Goal: Transaction & Acquisition: Purchase product/service

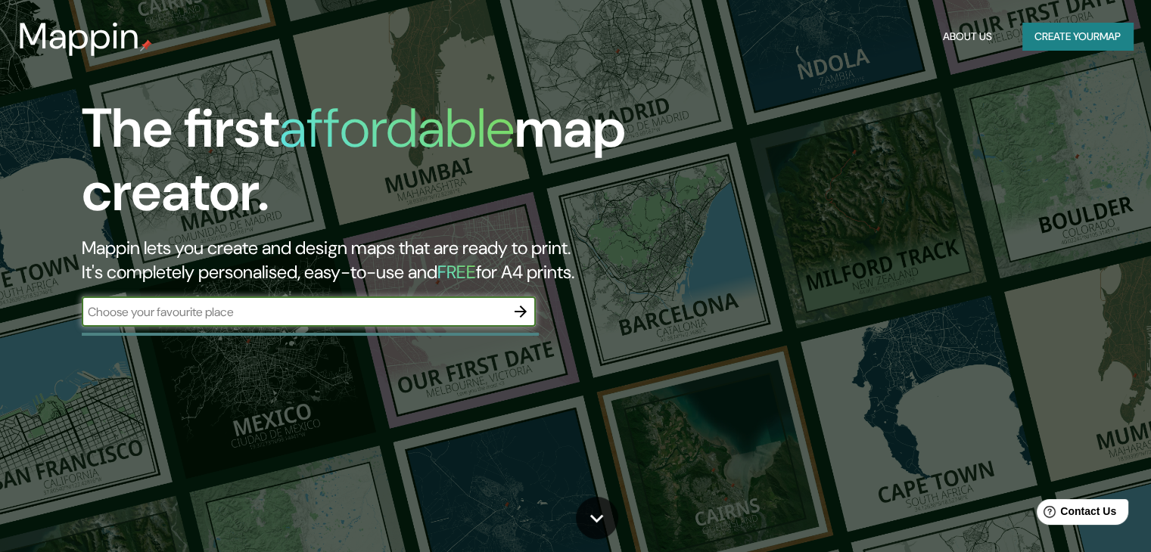
click at [303, 315] on input "text" at bounding box center [294, 311] width 424 height 17
drag, startPoint x: 135, startPoint y: 310, endPoint x: 143, endPoint y: 314, distance: 8.5
click at [136, 310] on input "lambaayeque" at bounding box center [294, 311] width 424 height 17
type input "lambayeque"
click at [516, 315] on icon "button" at bounding box center [520, 312] width 18 height 18
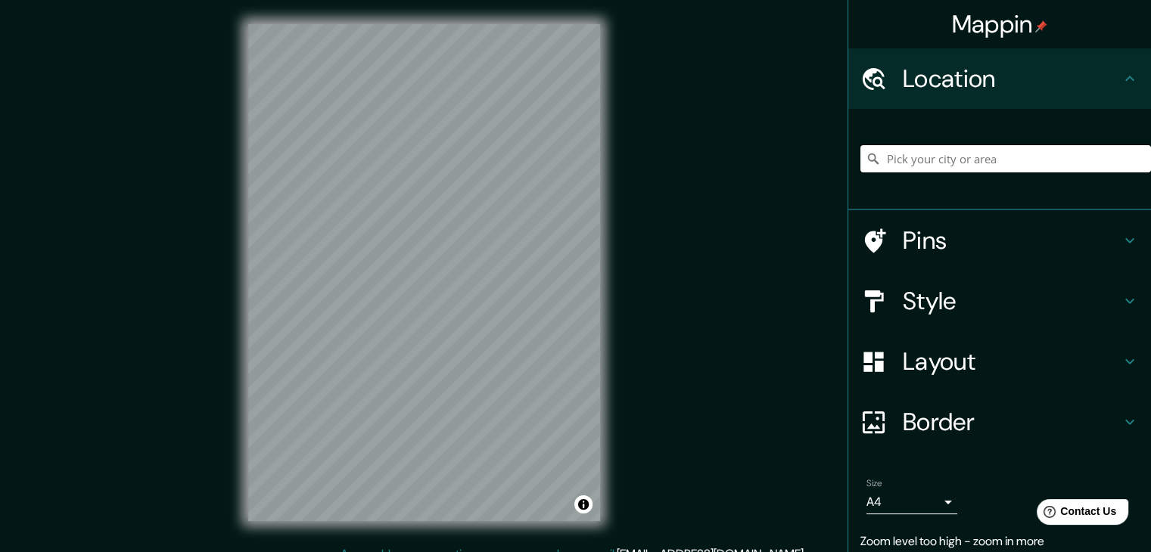
click at [934, 160] on input "Pick your city or area" at bounding box center [1005, 158] width 291 height 27
type input "Lambayeque, Departamento de [GEOGRAPHIC_DATA], [GEOGRAPHIC_DATA]"
click at [1120, 237] on icon at bounding box center [1129, 241] width 18 height 18
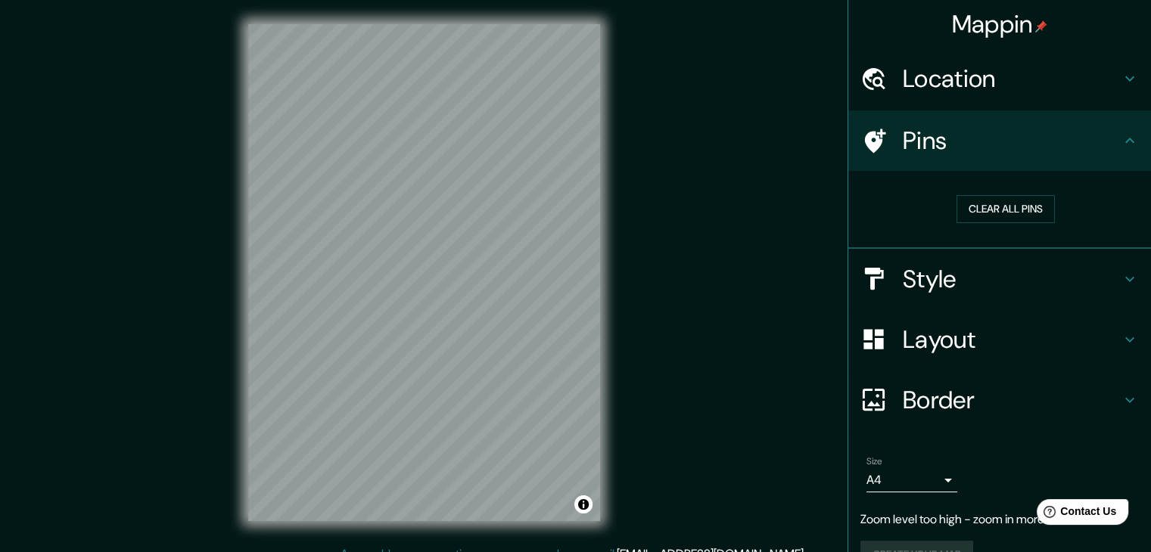
click at [950, 277] on h4 "Style" at bounding box center [1012, 279] width 218 height 30
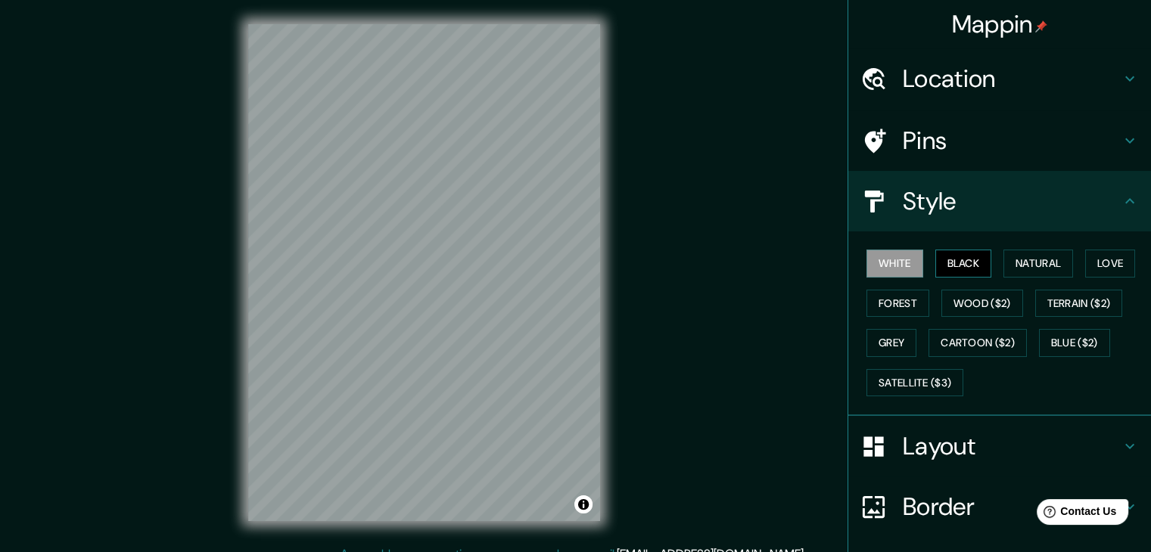
click at [944, 263] on button "Black" at bounding box center [963, 264] width 57 height 28
click at [901, 269] on button "White" at bounding box center [894, 264] width 57 height 28
click at [970, 261] on button "Black" at bounding box center [963, 264] width 57 height 28
click at [1011, 263] on button "Natural" at bounding box center [1038, 264] width 70 height 28
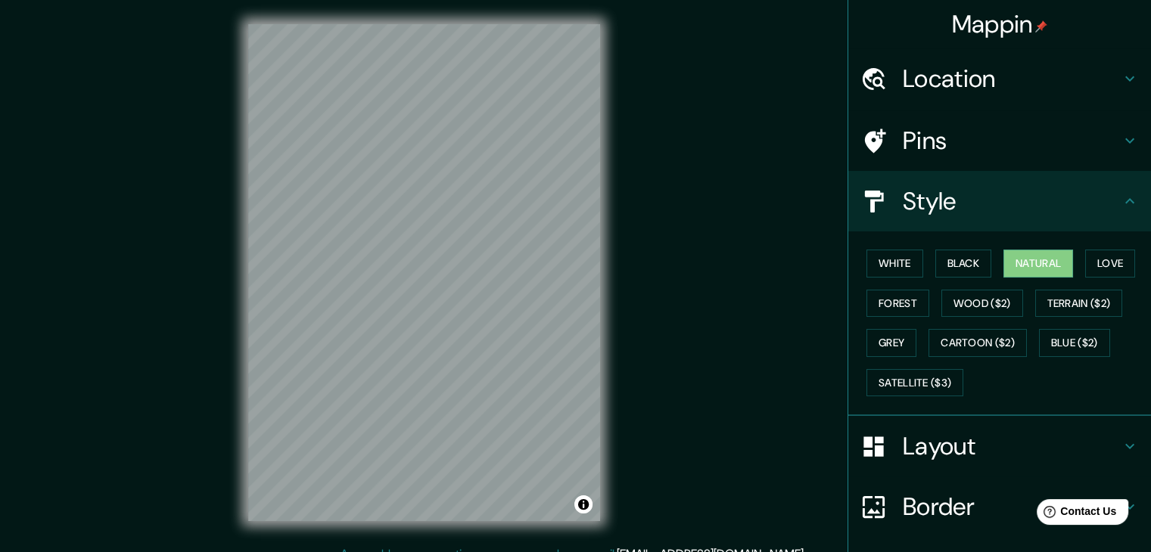
scroll to position [4, 0]
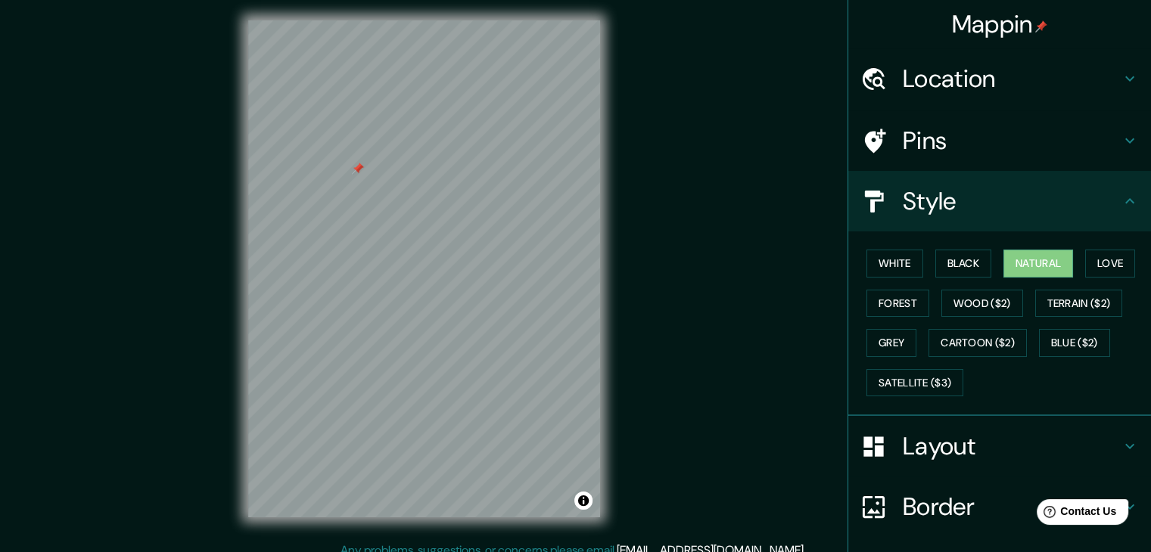
drag, startPoint x: 393, startPoint y: 154, endPoint x: 358, endPoint y: 169, distance: 38.6
click at [358, 169] on div at bounding box center [358, 169] width 12 height 12
click at [1108, 263] on button "Love" at bounding box center [1110, 264] width 50 height 28
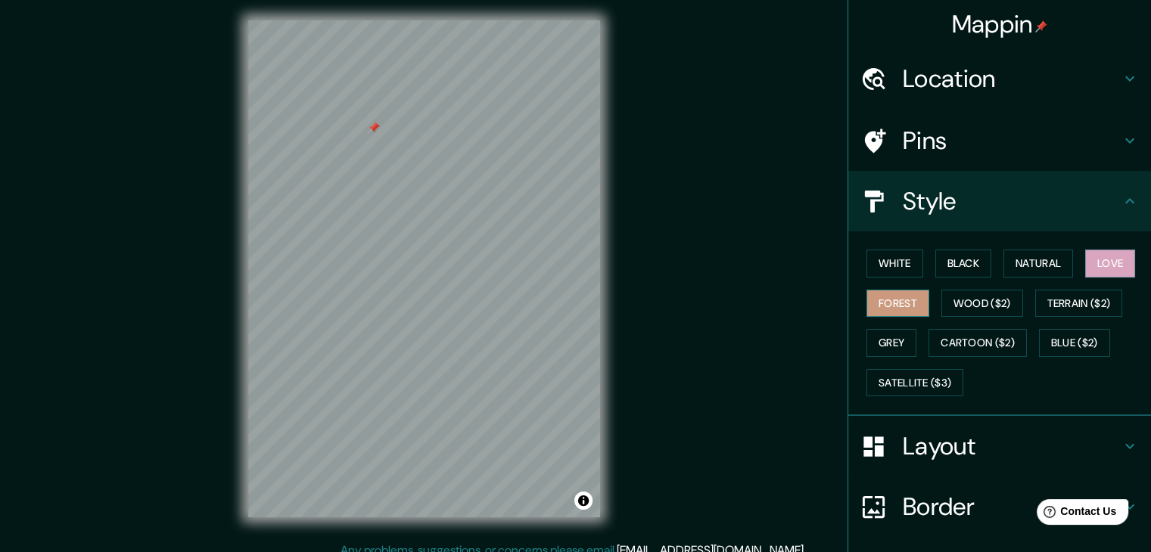
click at [890, 297] on button "Forest" at bounding box center [897, 304] width 63 height 28
click at [958, 302] on button "Wood ($2)" at bounding box center [982, 304] width 82 height 28
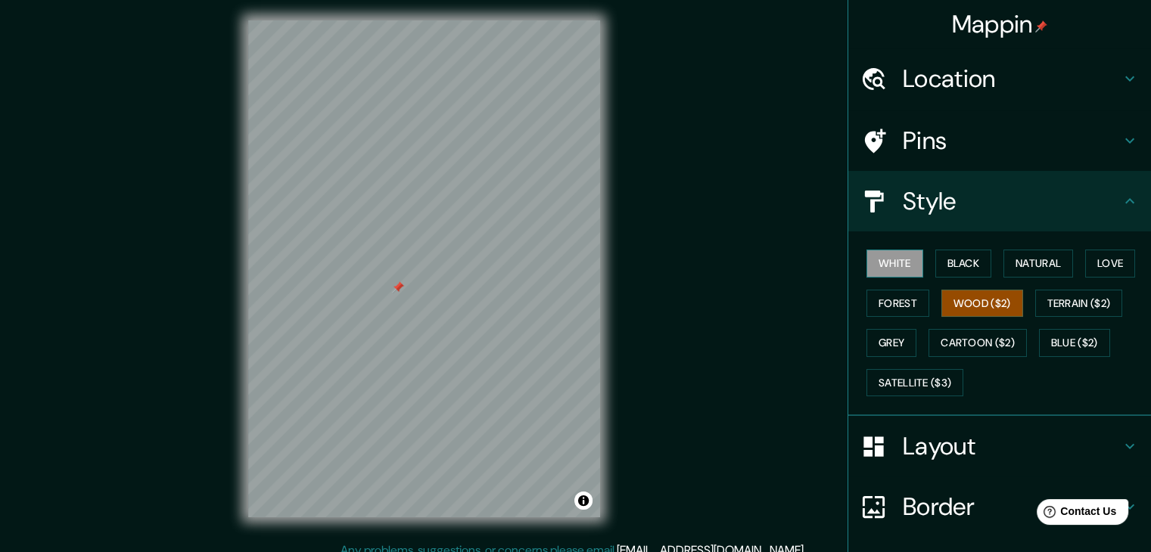
click at [902, 261] on button "White" at bounding box center [894, 264] width 57 height 28
click at [955, 297] on button "Wood ($2)" at bounding box center [982, 304] width 82 height 28
click at [1053, 302] on button "Terrain ($2)" at bounding box center [1079, 304] width 88 height 28
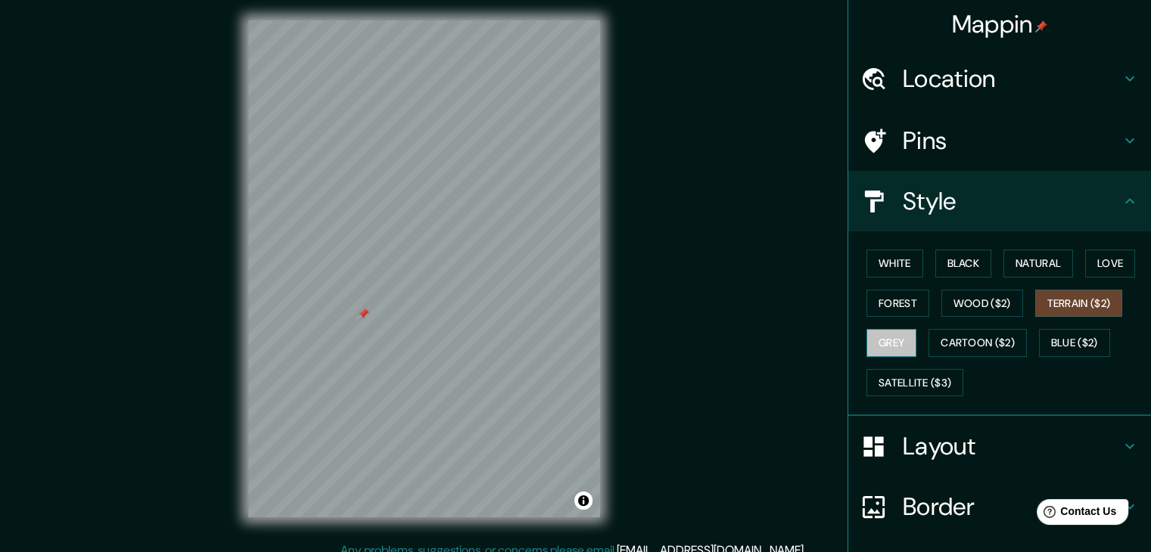
click at [871, 340] on button "Grey" at bounding box center [891, 343] width 50 height 28
click at [951, 344] on button "Cartoon ($2)" at bounding box center [977, 343] width 98 height 28
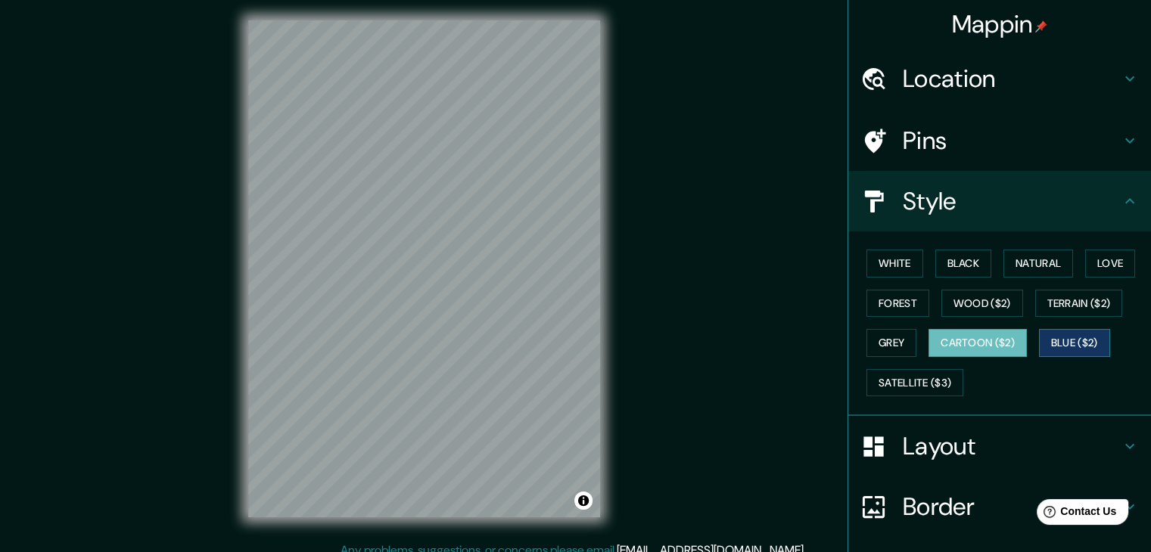
click at [1055, 337] on button "Blue ($2)" at bounding box center [1074, 343] width 71 height 28
click at [875, 382] on button "Satellite ($3)" at bounding box center [914, 383] width 97 height 28
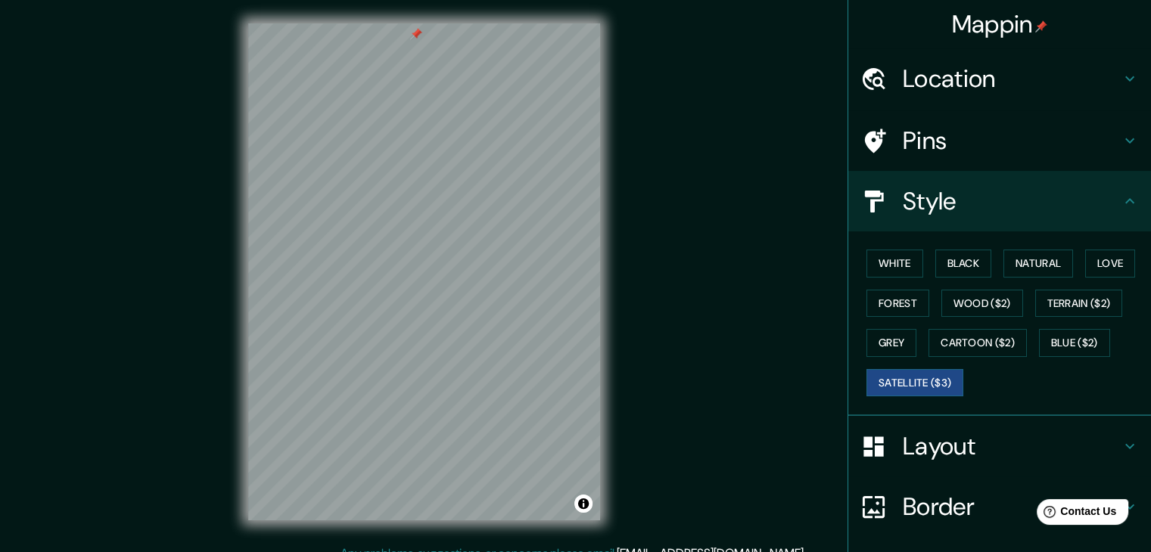
scroll to position [0, 0]
click at [990, 306] on button "Wood ($2)" at bounding box center [982, 304] width 82 height 28
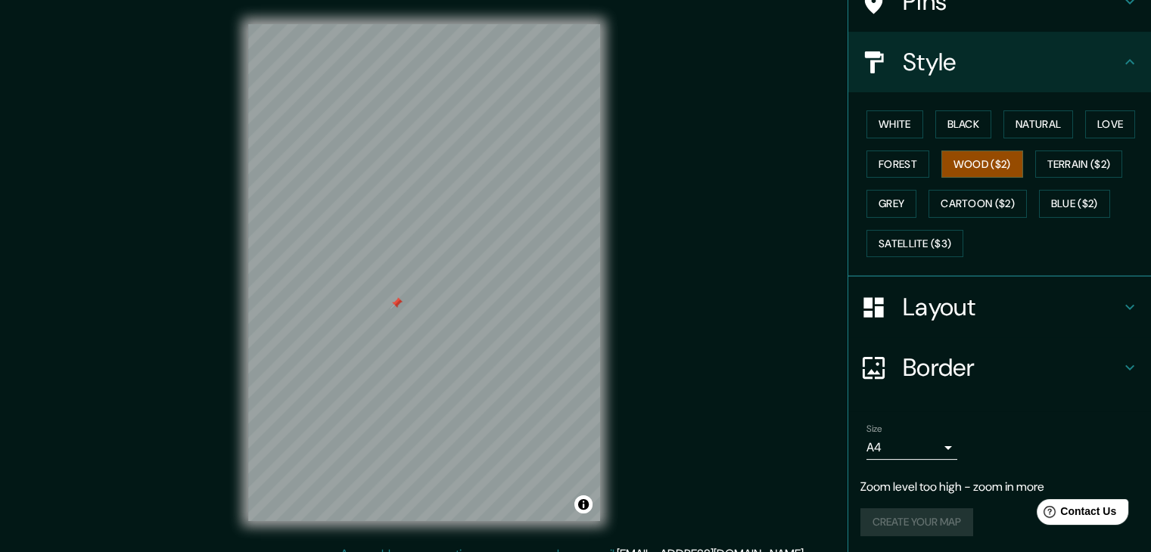
scroll to position [17, 0]
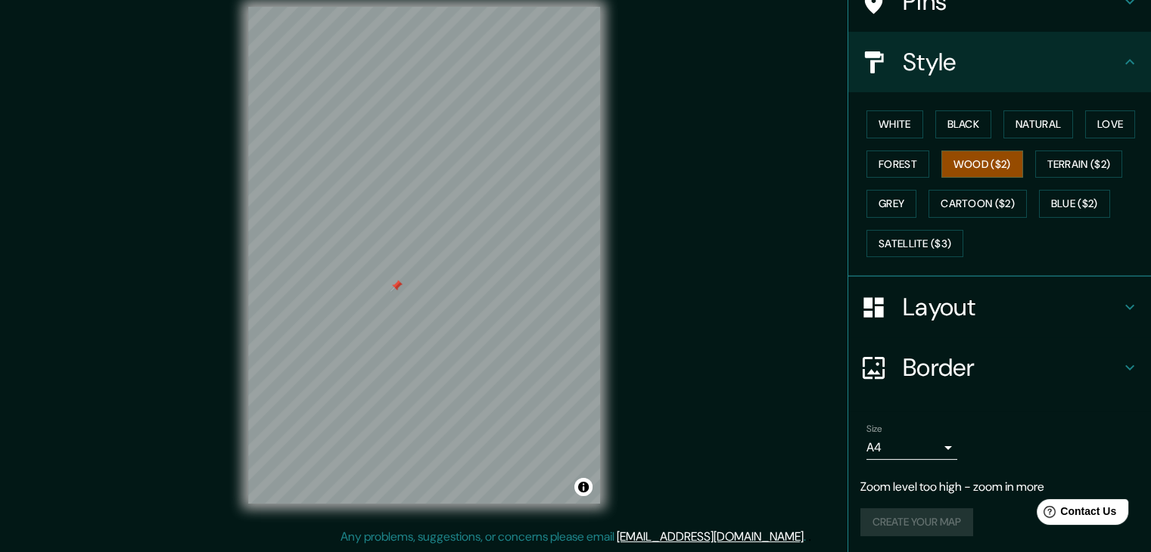
click at [938, 449] on body "Mappin Location [GEOGRAPHIC_DATA], [GEOGRAPHIC_DATA], [GEOGRAPHIC_DATA] [GEOGRA…" at bounding box center [575, 259] width 1151 height 552
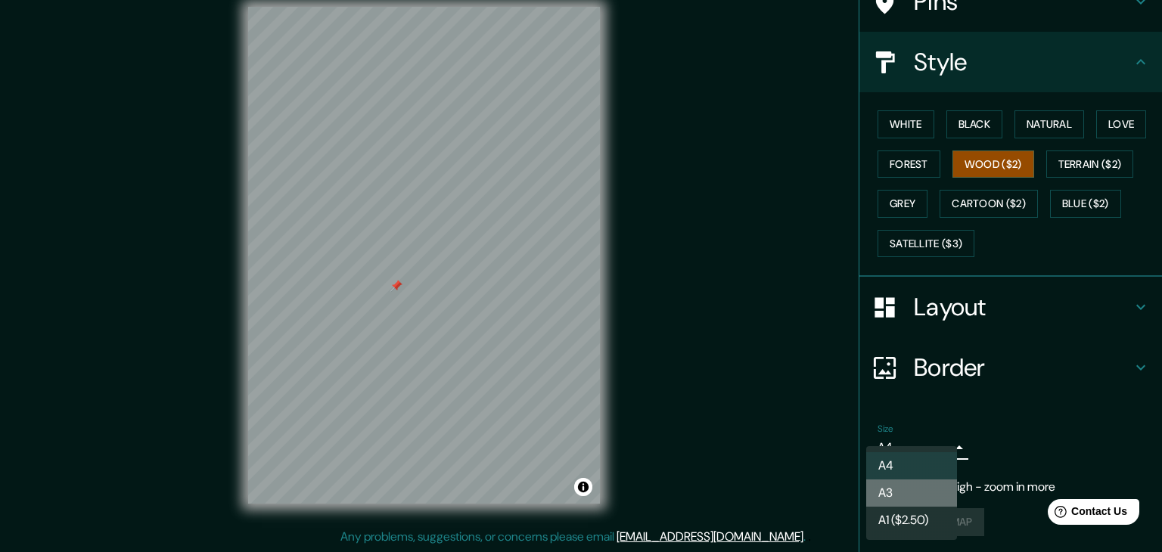
click at [908, 494] on li "A3" at bounding box center [911, 493] width 91 height 27
type input "a4"
click at [937, 446] on body "Mappin Location [GEOGRAPHIC_DATA], [GEOGRAPHIC_DATA], [GEOGRAPHIC_DATA] [GEOGRA…" at bounding box center [581, 259] width 1162 height 552
click at [901, 495] on li "A3" at bounding box center [911, 493] width 91 height 27
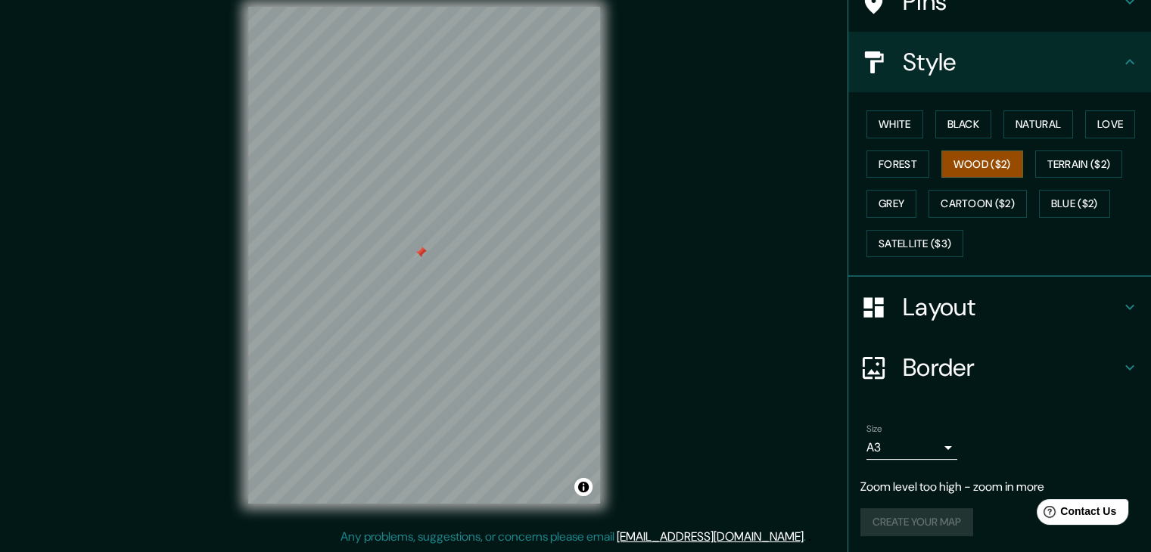
scroll to position [109, 0]
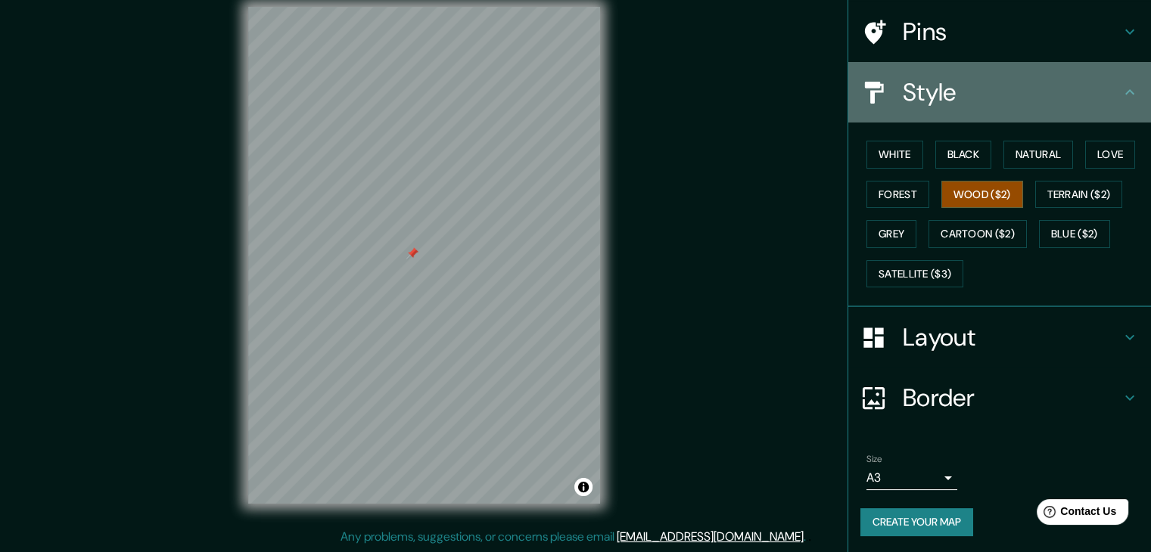
click at [1095, 94] on h4 "Style" at bounding box center [1012, 92] width 218 height 30
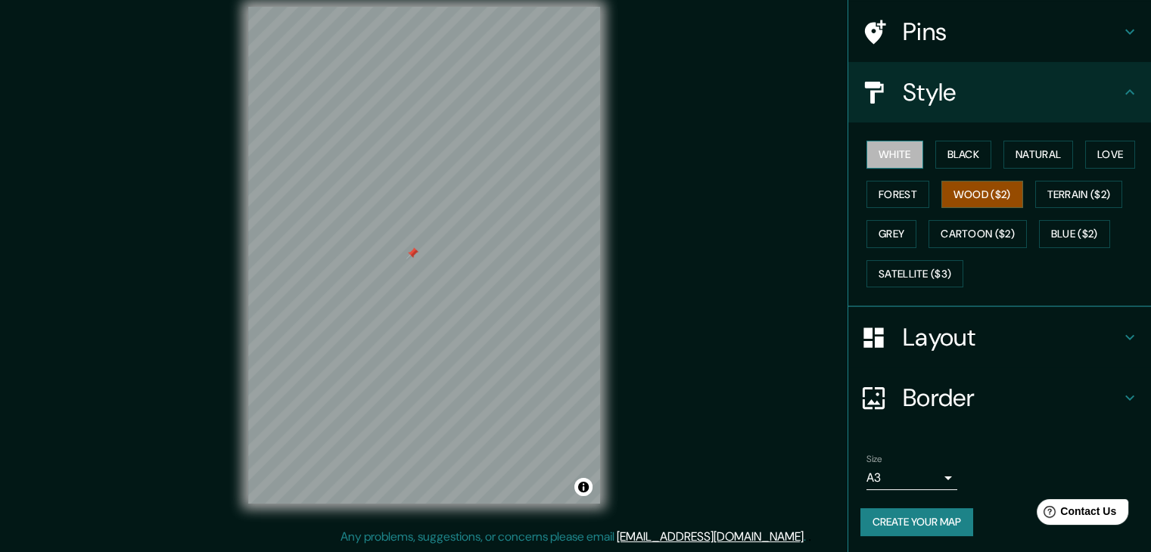
click at [900, 163] on button "White" at bounding box center [894, 155] width 57 height 28
click at [942, 151] on button "Black" at bounding box center [963, 155] width 57 height 28
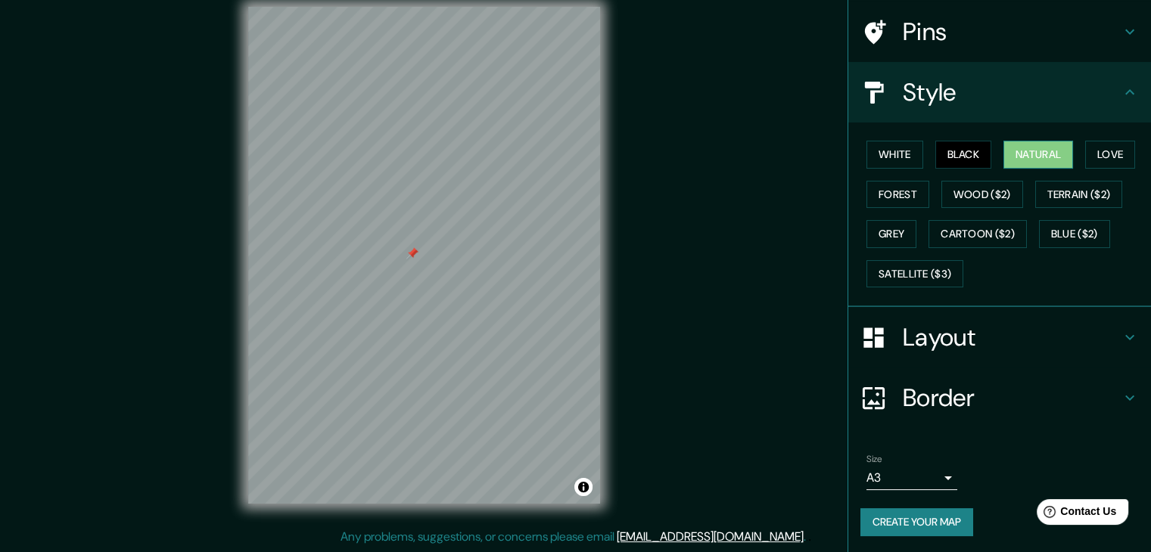
click at [1012, 148] on button "Natural" at bounding box center [1038, 155] width 70 height 28
click at [1092, 163] on button "Love" at bounding box center [1110, 155] width 50 height 28
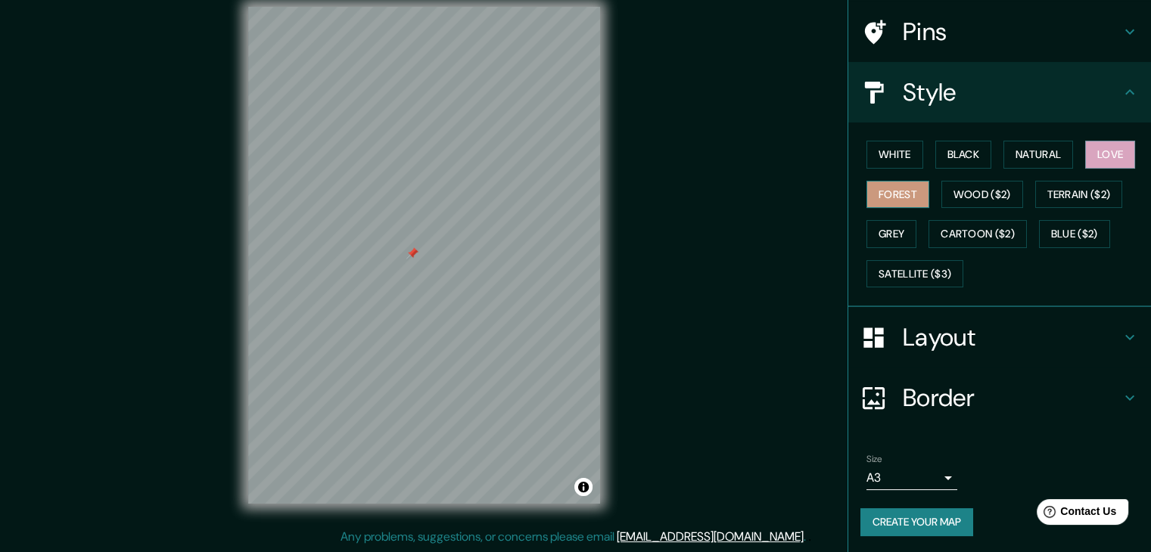
click at [902, 196] on button "Forest" at bounding box center [897, 195] width 63 height 28
click at [967, 194] on button "Wood ($2)" at bounding box center [982, 195] width 82 height 28
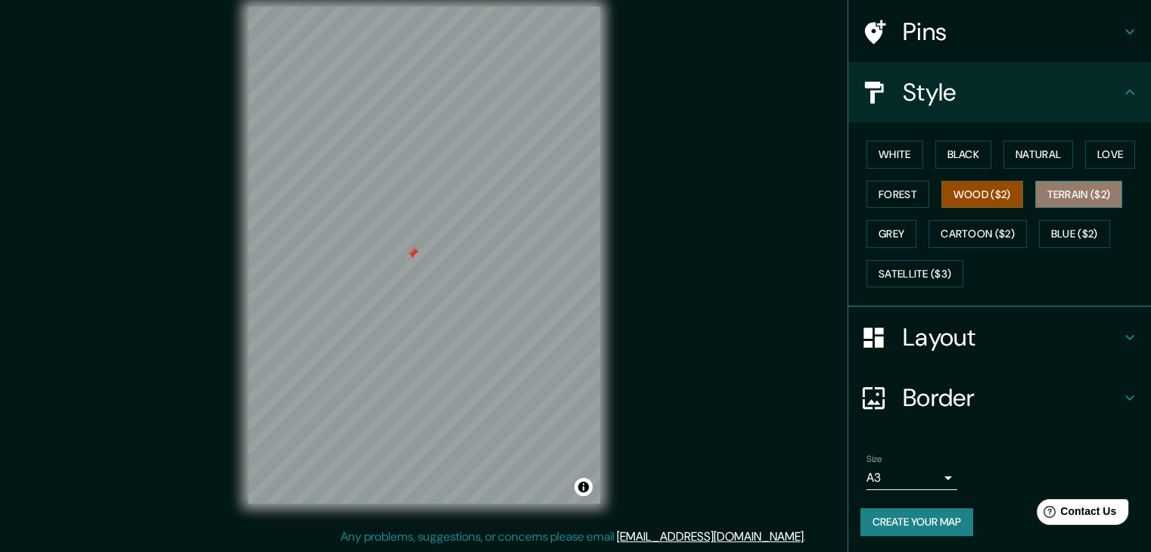
click at [1054, 193] on button "Terrain ($2)" at bounding box center [1079, 195] width 88 height 28
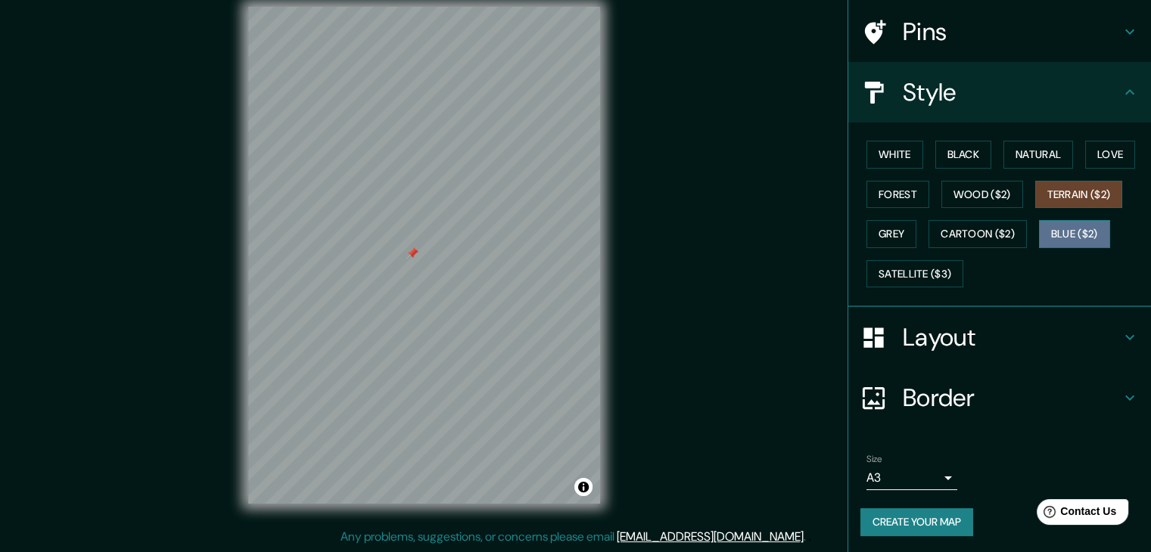
click at [1065, 239] on button "Blue ($2)" at bounding box center [1074, 234] width 71 height 28
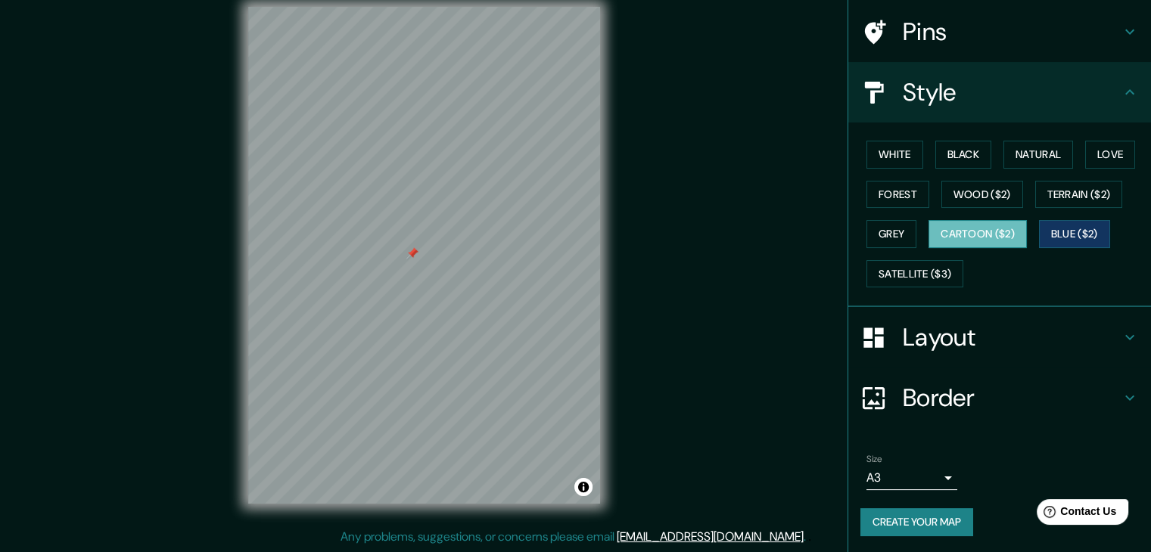
click at [991, 238] on button "Cartoon ($2)" at bounding box center [977, 234] width 98 height 28
click at [876, 231] on button "Grey" at bounding box center [891, 234] width 50 height 28
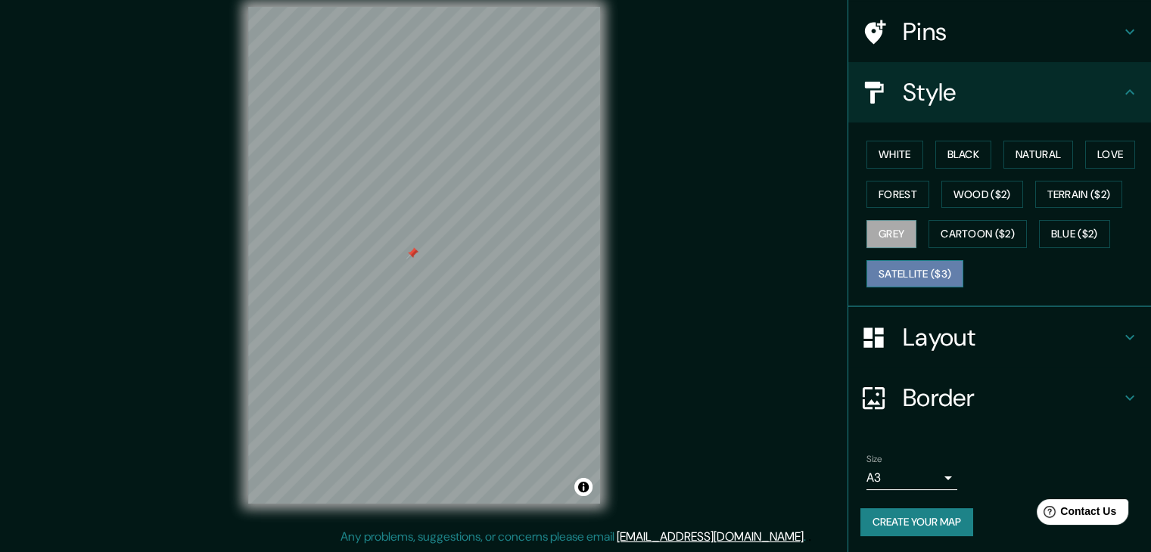
click at [896, 262] on button "Satellite ($3)" at bounding box center [914, 274] width 97 height 28
click at [897, 162] on button "White" at bounding box center [894, 155] width 57 height 28
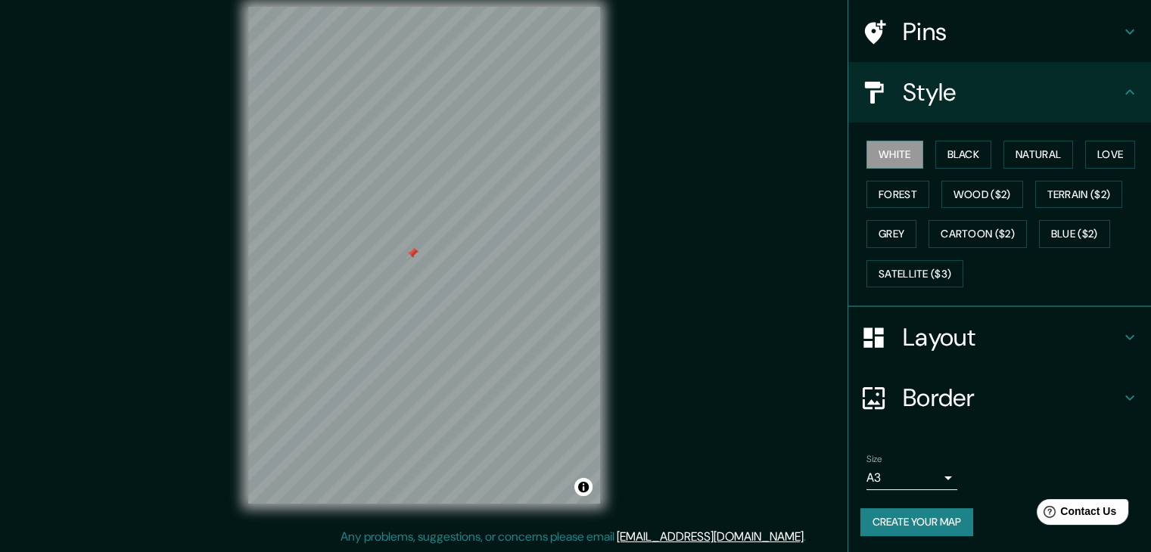
click at [1099, 37] on h4 "Pins" at bounding box center [1012, 32] width 218 height 30
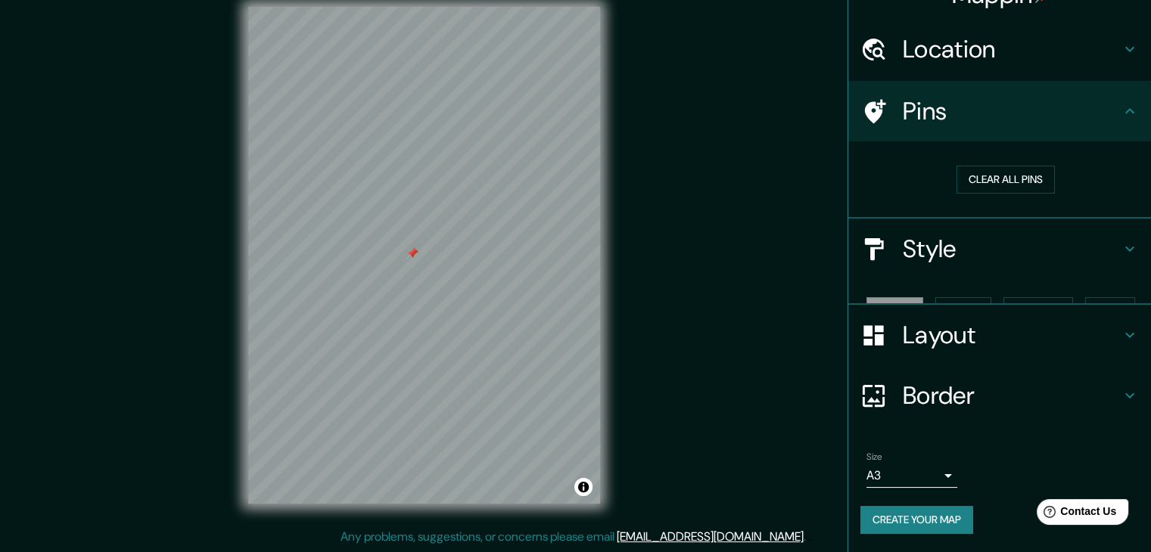
scroll to position [3, 0]
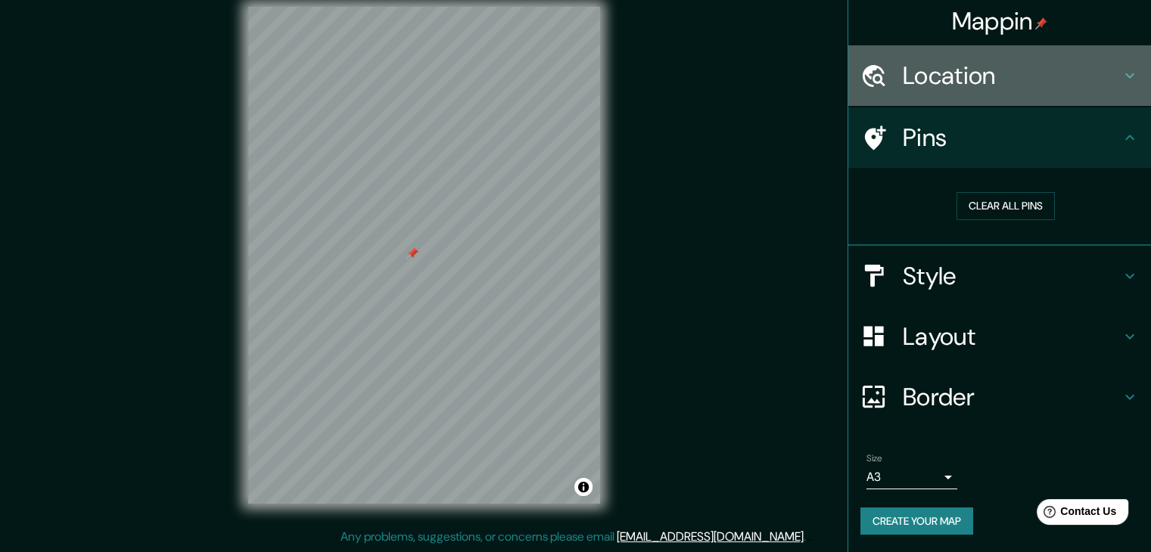
click at [920, 87] on h4 "Location" at bounding box center [1012, 76] width 218 height 30
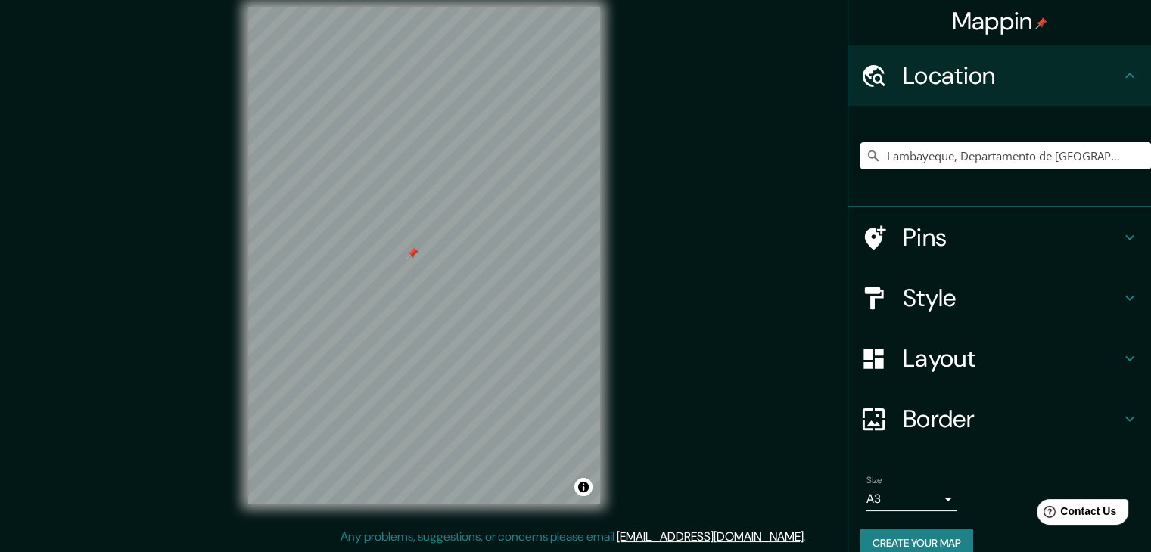
click at [1120, 69] on icon at bounding box center [1129, 76] width 18 height 18
click at [1031, 228] on h4 "Pins" at bounding box center [1012, 237] width 218 height 30
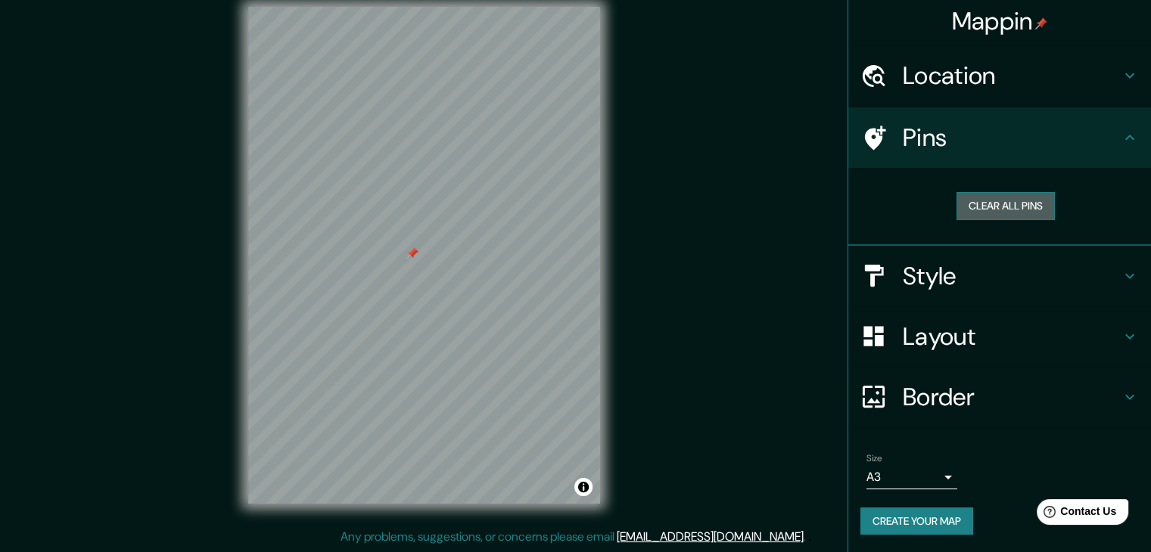
click at [990, 207] on button "Clear all pins" at bounding box center [1005, 206] width 98 height 28
click at [984, 200] on button "Clear all pins" at bounding box center [1005, 206] width 98 height 28
click at [871, 521] on button "Create your map" at bounding box center [916, 522] width 113 height 28
